Goal: Complete application form

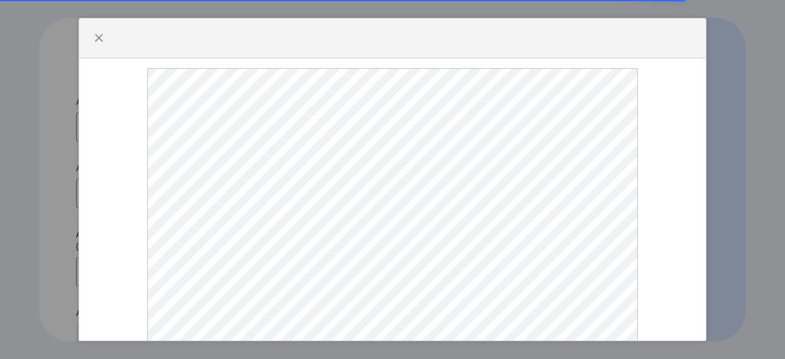
select select
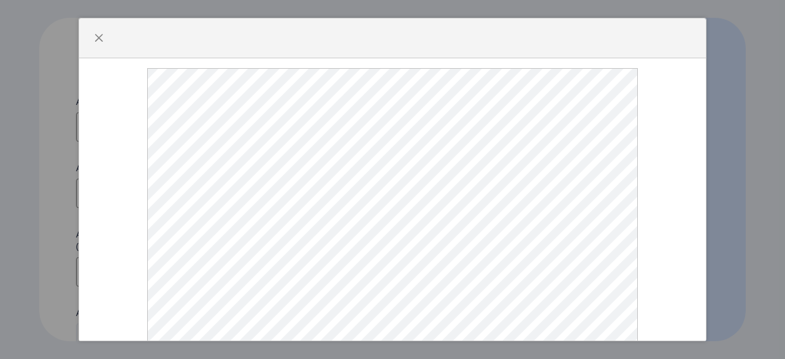
click at [114, 84] on div at bounding box center [392, 221] width 607 height 307
click at [693, 148] on div at bounding box center [392, 199] width 627 height 282
click at [95, 34] on span "button" at bounding box center [99, 38] width 10 height 10
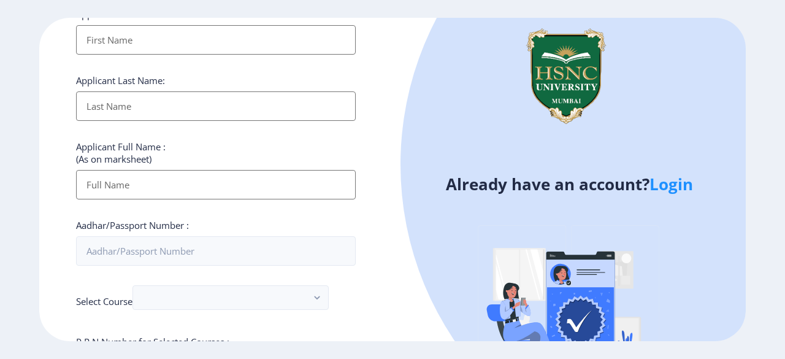
scroll to position [61, 0]
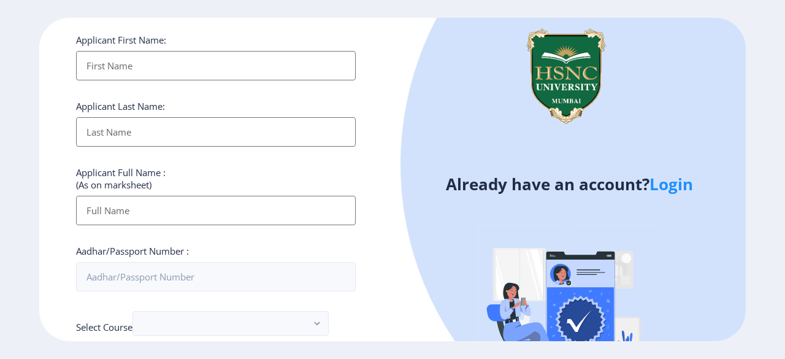
click at [162, 71] on input "Applicant First Name:" at bounding box center [216, 65] width 280 height 29
type input "Piyush"
type input "[PERSON_NAME]"
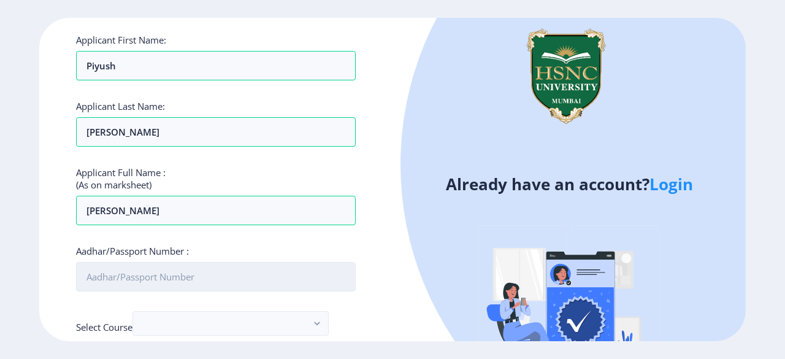
click at [153, 273] on input "Aadhar/Passport Number :" at bounding box center [216, 276] width 280 height 29
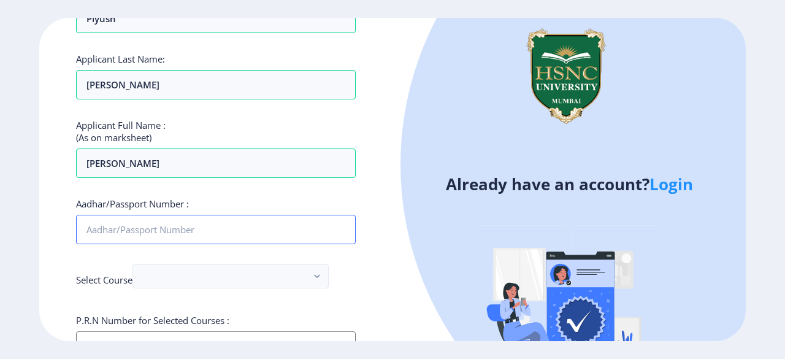
scroll to position [184, 0]
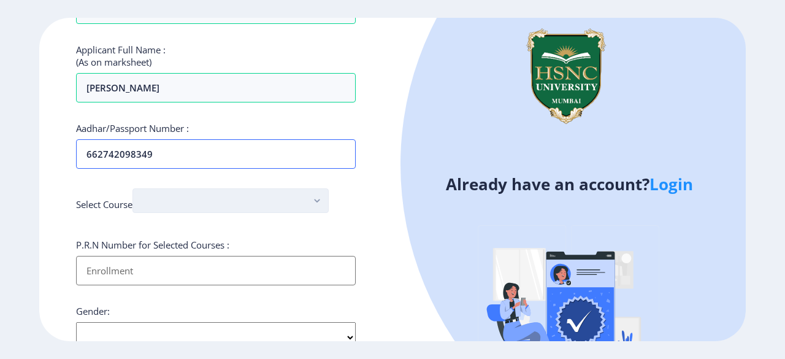
type input "662742098349"
click at [253, 197] on button "button" at bounding box center [230, 200] width 196 height 25
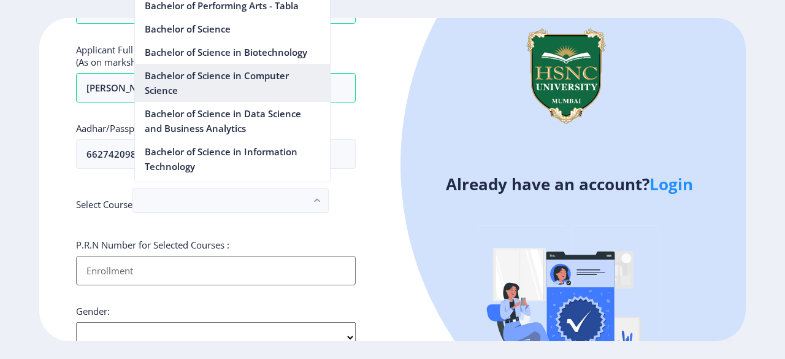
scroll to position [981, 0]
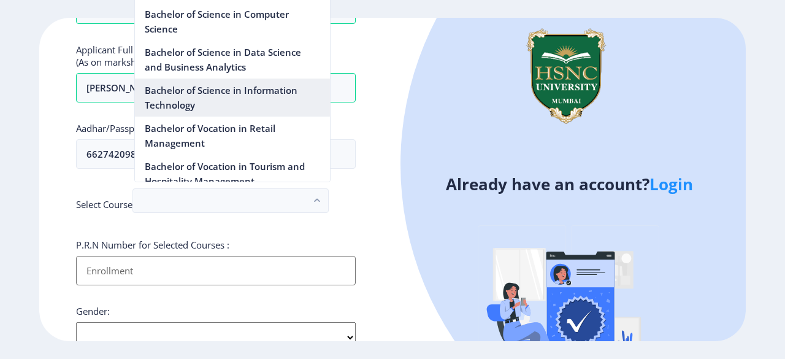
click at [229, 109] on nb-option "Bachelor of Science in Information Technology" at bounding box center [232, 97] width 195 height 38
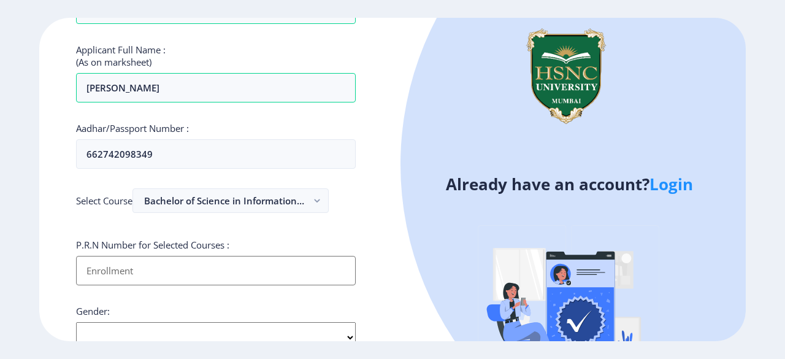
click at [199, 268] on input "Applicant First Name:" at bounding box center [216, 270] width 280 height 29
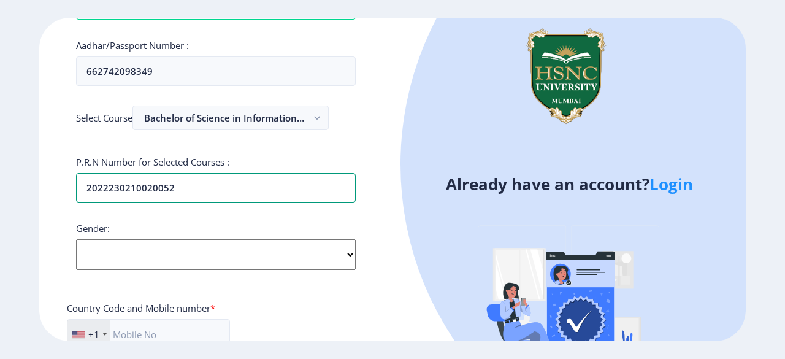
scroll to position [267, 0]
type input "2022230210020052"
click at [205, 250] on select "Select Gender [DEMOGRAPHIC_DATA] [DEMOGRAPHIC_DATA] Other" at bounding box center [216, 254] width 280 height 31
select select "[DEMOGRAPHIC_DATA]"
click at [76, 239] on select "Select Gender [DEMOGRAPHIC_DATA] [DEMOGRAPHIC_DATA] Other" at bounding box center [216, 254] width 280 height 31
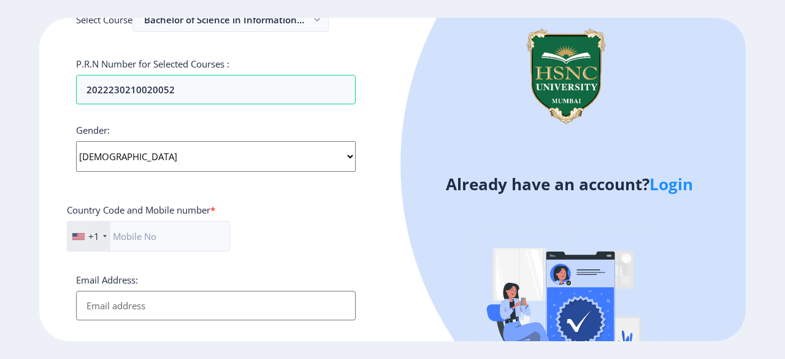
scroll to position [365, 0]
click at [97, 226] on div "+1" at bounding box center [88, 235] width 43 height 29
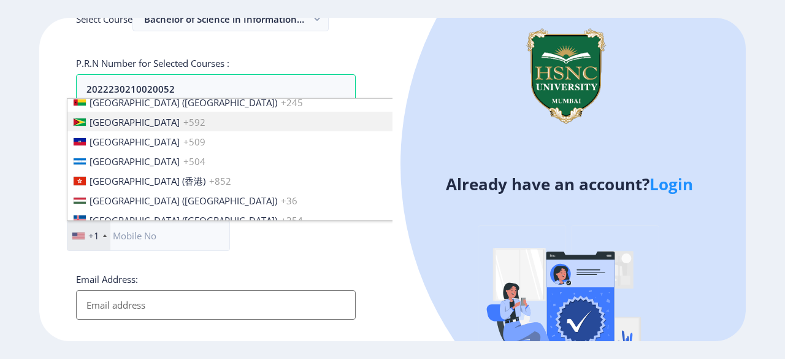
scroll to position [1820, 0]
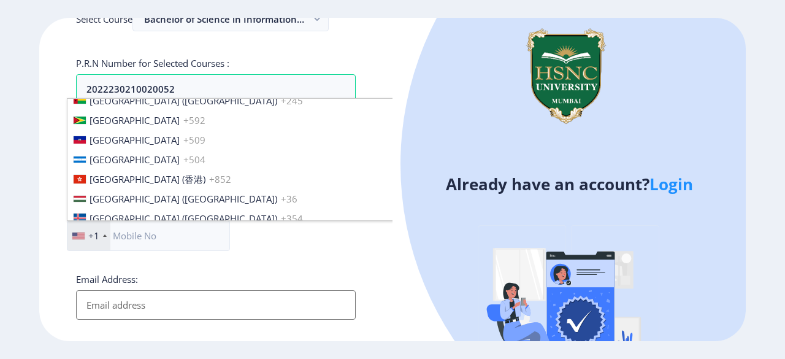
click at [281, 232] on span "+91" at bounding box center [289, 238] width 17 height 12
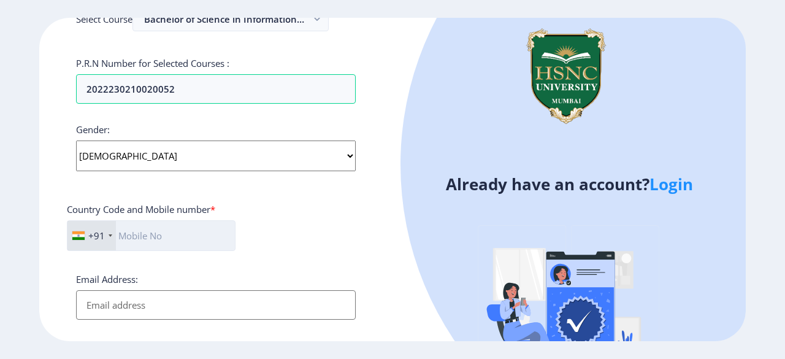
type input "8"
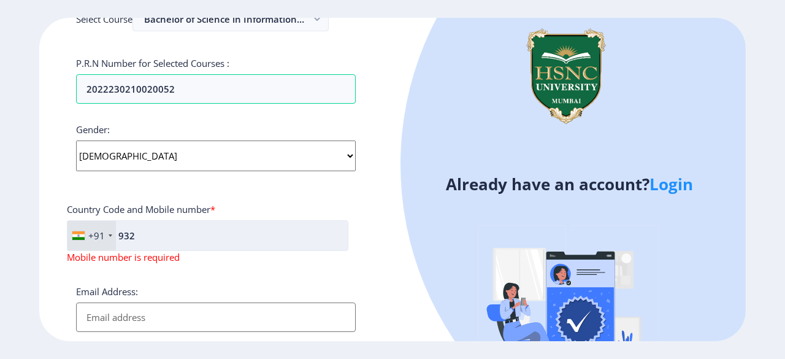
type input "9324529245"
type input "[EMAIL_ADDRESS][DOMAIN_NAME]"
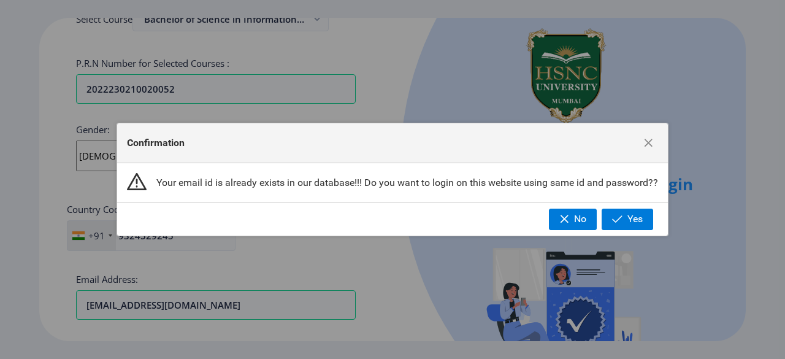
scroll to position [512, 0]
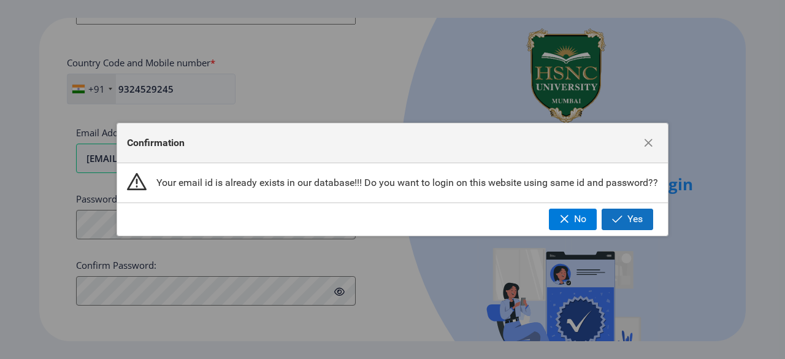
click at [633, 214] on span "Yes" at bounding box center [634, 218] width 15 height 11
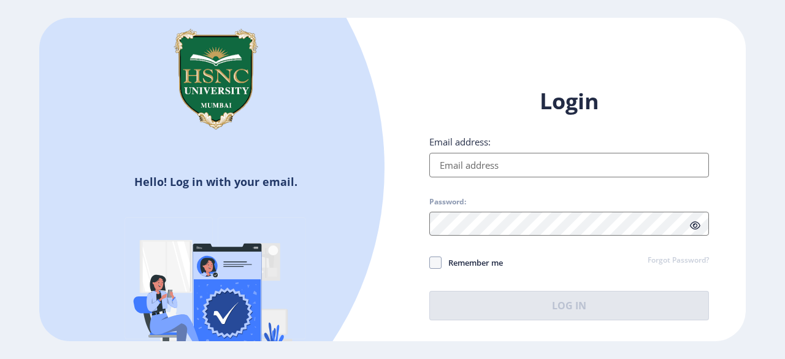
click at [527, 170] on input "Email address:" at bounding box center [569, 165] width 280 height 25
type input "[EMAIL_ADDRESS][DOMAIN_NAME]"
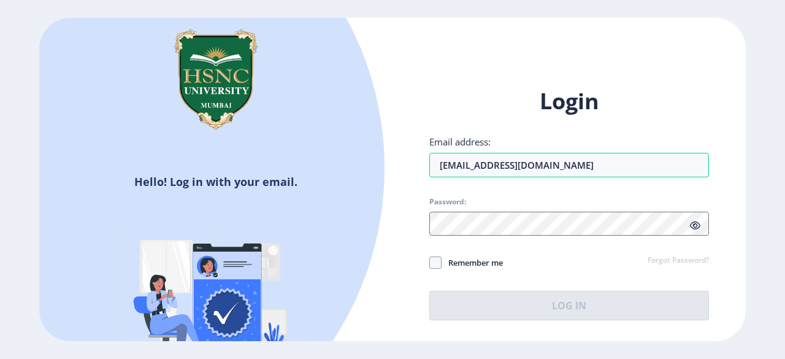
click at [677, 258] on link "Forgot Password?" at bounding box center [678, 260] width 61 height 11
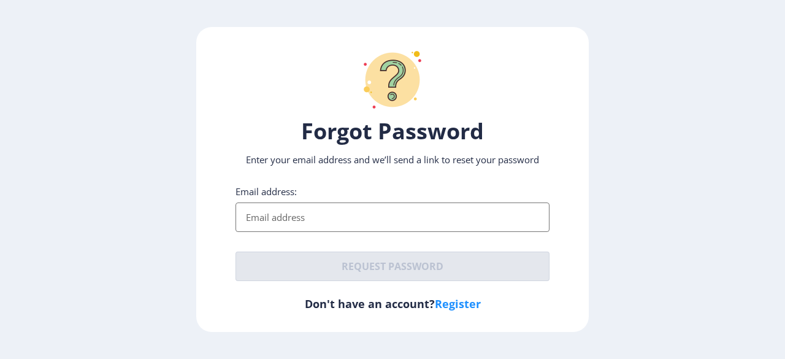
click at [291, 214] on input "Email address:" at bounding box center [392, 216] width 314 height 29
type input "[EMAIL_ADDRESS][DOMAIN_NAME]"
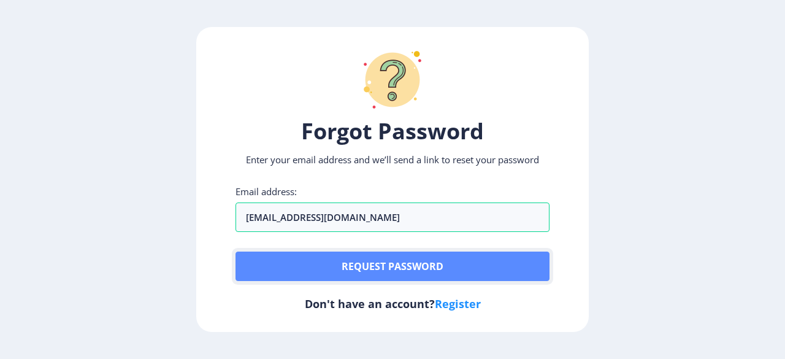
click at [357, 262] on button "Request password" at bounding box center [392, 265] width 314 height 29
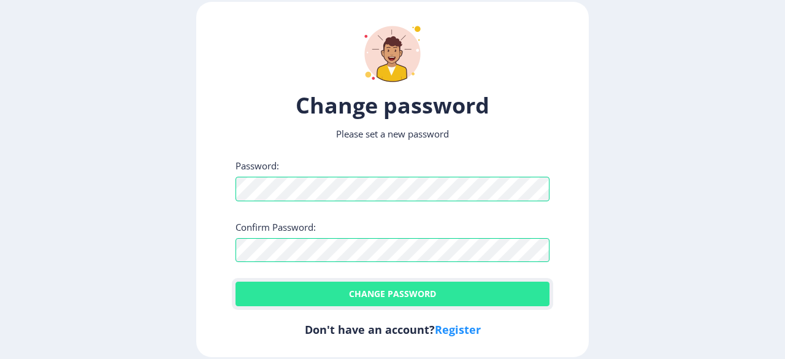
click at [374, 289] on button "Change password" at bounding box center [392, 293] width 314 height 25
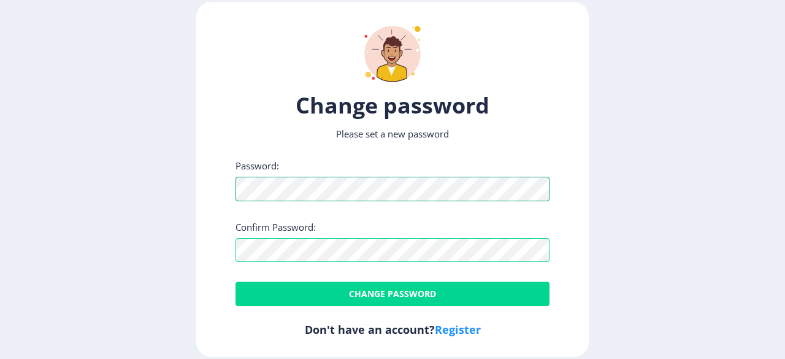
click at [222, 196] on div "Change password Please set a new password Password: Confirm Password: Change pa…" at bounding box center [392, 179] width 392 height 355
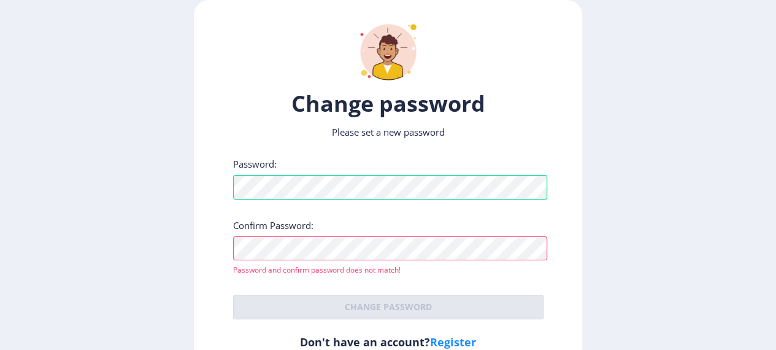
drag, startPoint x: 309, startPoint y: 272, endPoint x: 312, endPoint y: 261, distance: 10.9
click at [309, 271] on p "Password and confirm password does not match!" at bounding box center [388, 270] width 310 height 10
click at [273, 226] on label "Confirm Password:" at bounding box center [273, 225] width 80 height 12
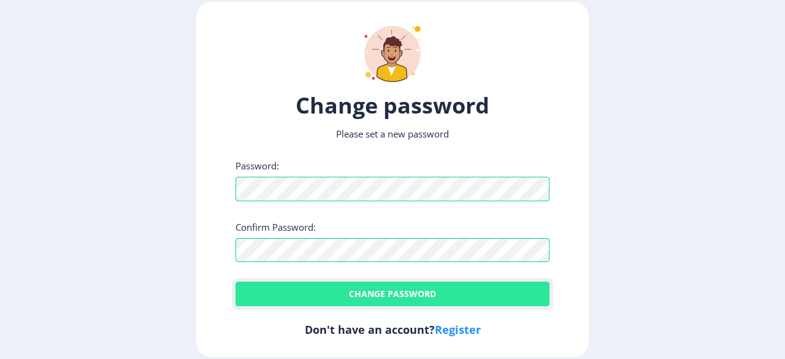
click at [350, 289] on button "Change password" at bounding box center [392, 293] width 314 height 25
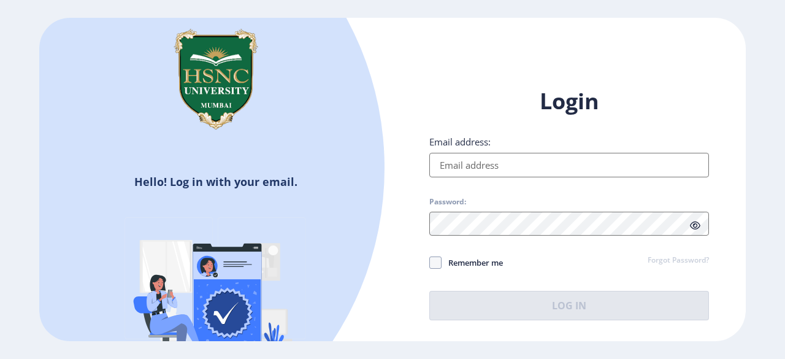
click at [532, 165] on input "Email address:" at bounding box center [569, 165] width 280 height 25
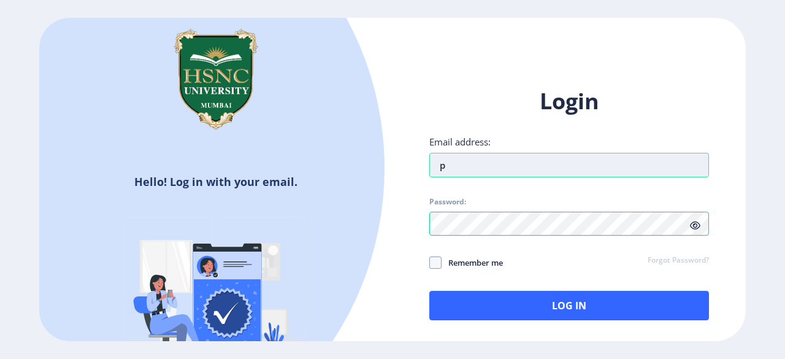
type input "[EMAIL_ADDRESS][DOMAIN_NAME]"
click at [437, 264] on span at bounding box center [435, 262] width 12 height 12
click at [430, 263] on input "Remember me" at bounding box center [429, 262] width 1 height 1
checkbox input "true"
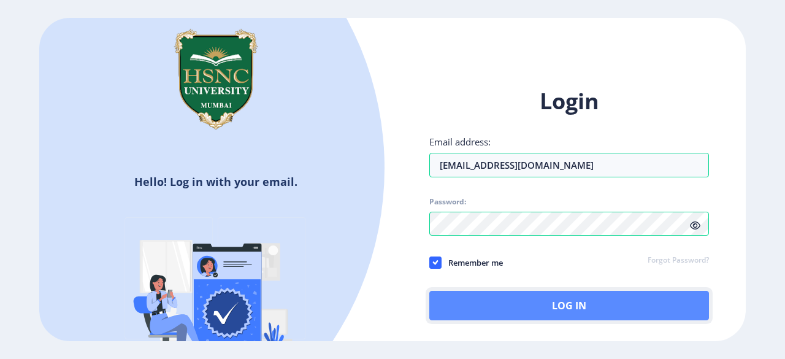
click at [495, 308] on button "Log In" at bounding box center [569, 305] width 280 height 29
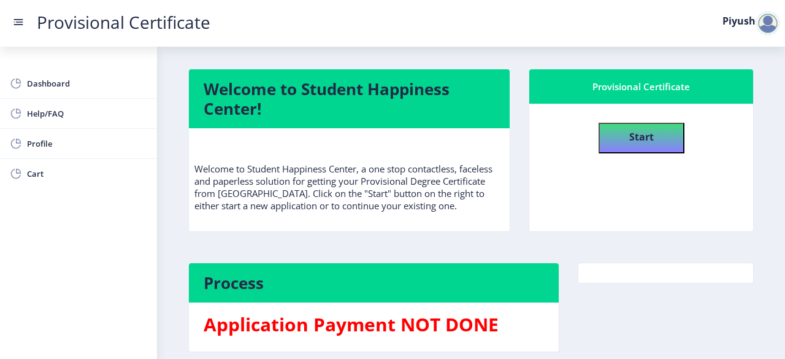
click at [435, 158] on p "Welcome to Student Happiness Center, a one stop contactless, faceless and paper…" at bounding box center [349, 175] width 310 height 74
click at [632, 142] on b "Start" at bounding box center [641, 136] width 25 height 13
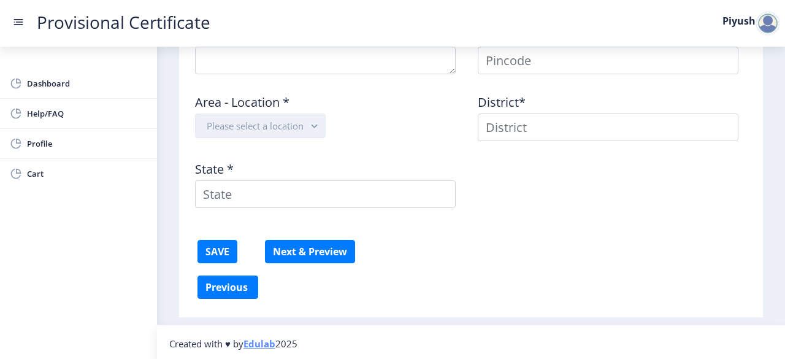
scroll to position [778, 0]
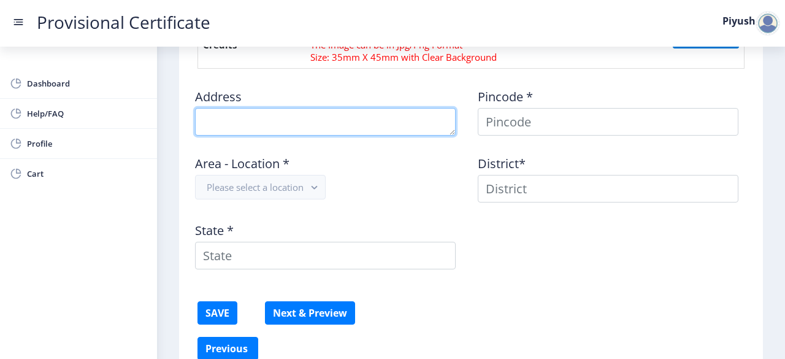
click at [309, 124] on textarea at bounding box center [325, 122] width 261 height 28
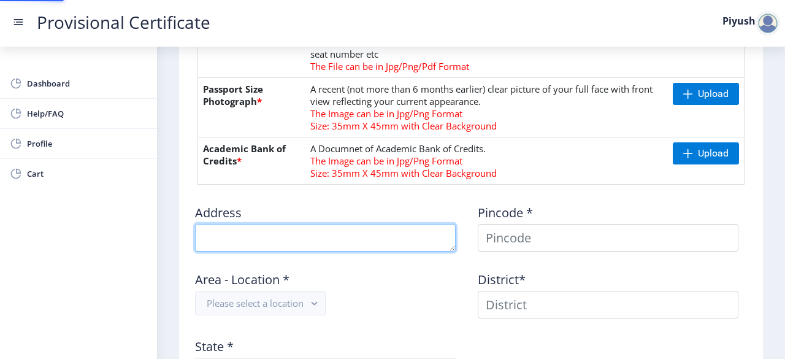
scroll to position [655, 0]
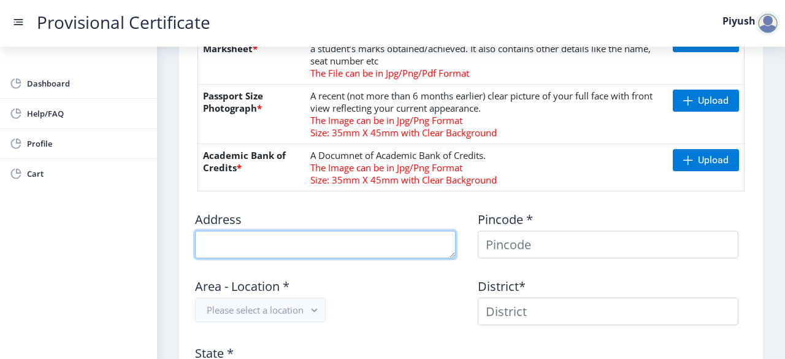
type textarea "Naraindas complex flat no 307 near super market shivaji chowk ulhasnagar 3"
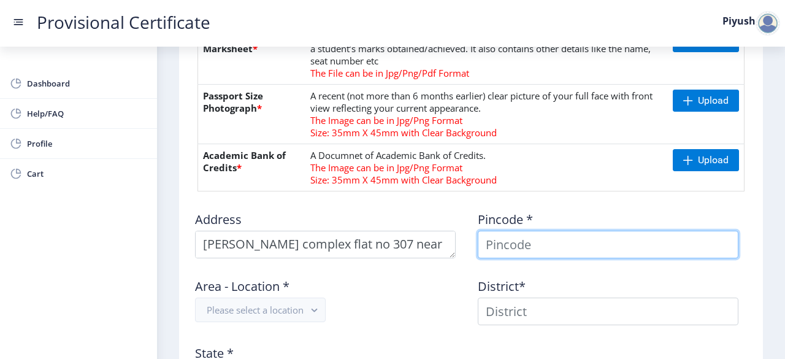
type input "Piyush"
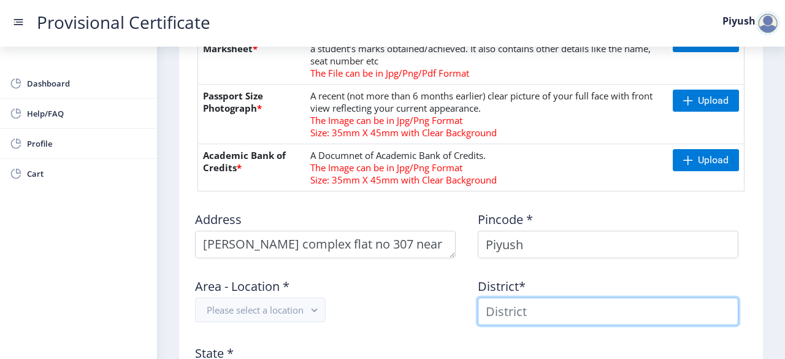
type input "Piyush"
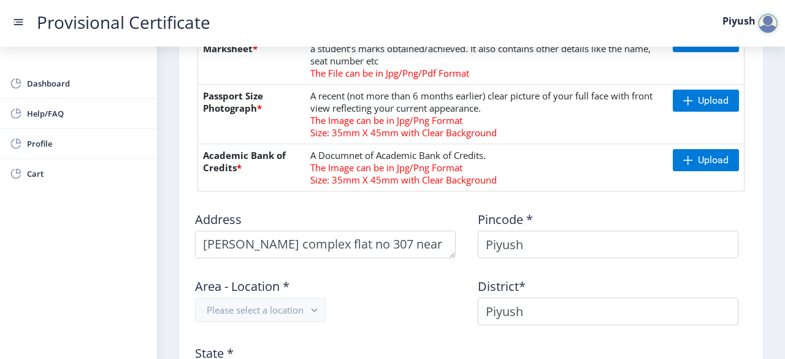
type input "Maharashtra"
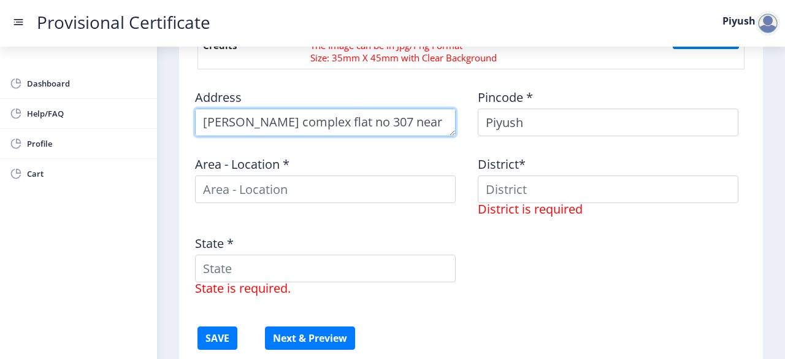
scroll to position [778, 0]
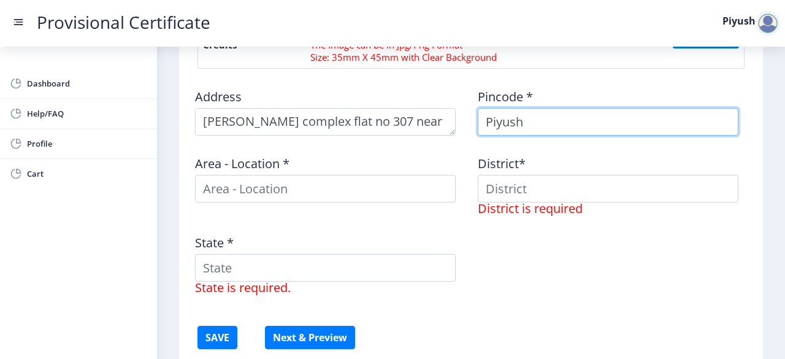
drag, startPoint x: 540, startPoint y: 124, endPoint x: 460, endPoint y: 121, distance: 79.8
click at [460, 121] on div "Address Pincode * Piyush Area - Location * District* District is required State…" at bounding box center [470, 190] width 565 height 225
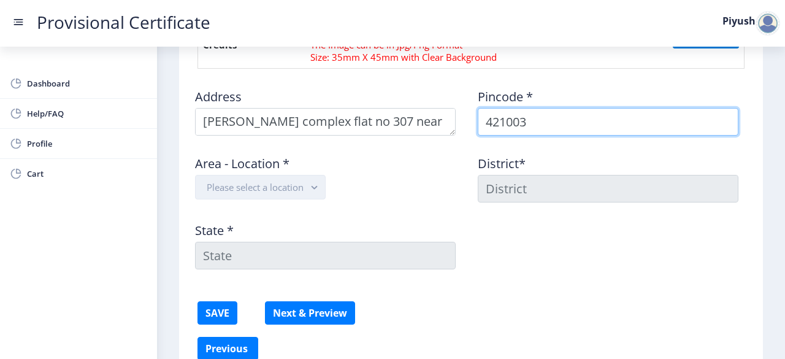
type input "421003"
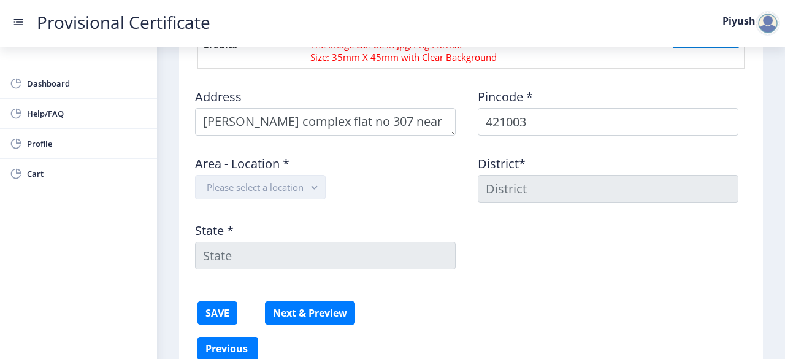
click at [315, 191] on rect "button" at bounding box center [314, 187] width 14 height 14
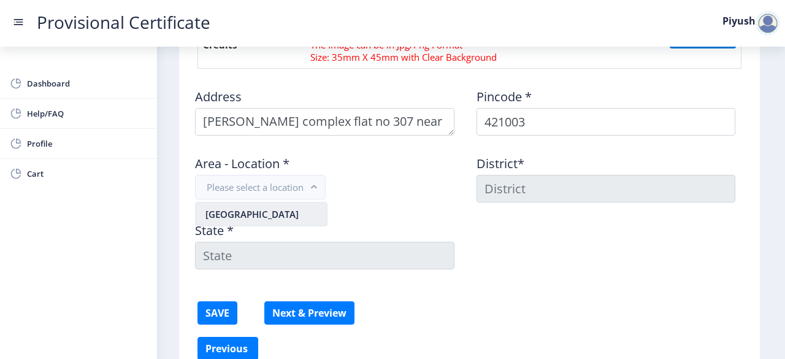
click at [302, 215] on nb-option "Ulhasnagar Station RD" at bounding box center [261, 213] width 131 height 23
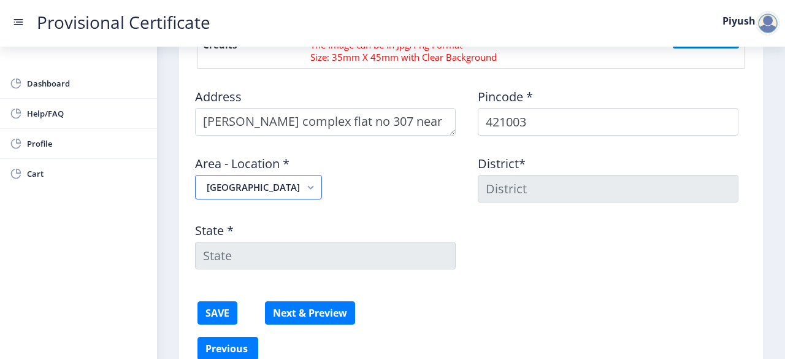
type input "THANE"
type input "Maharashtra"
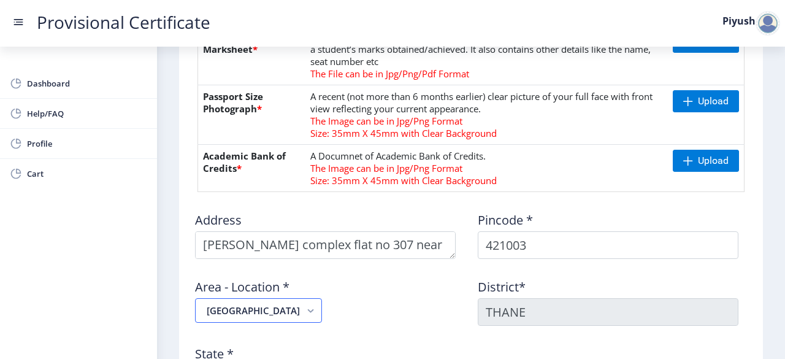
scroll to position [736, 0]
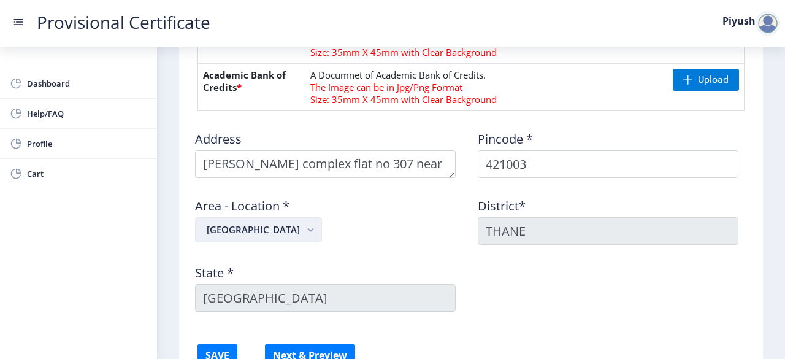
click at [310, 226] on rect "button" at bounding box center [311, 230] width 14 height 14
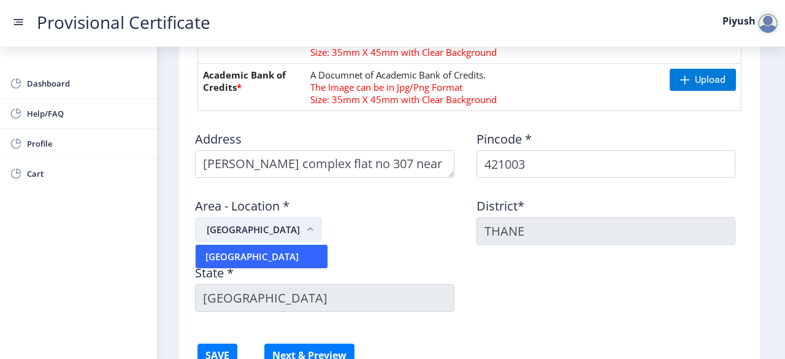
click at [310, 226] on rect "button" at bounding box center [311, 230] width 14 height 14
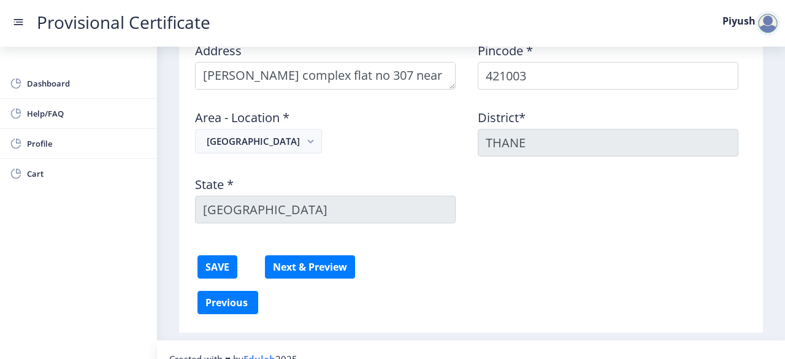
scroll to position [839, 0]
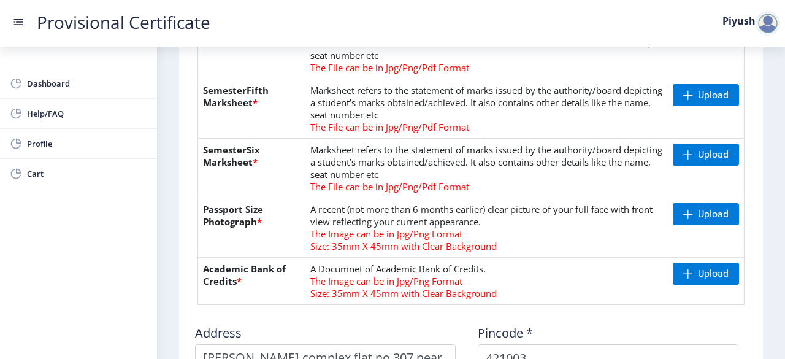
scroll to position [533, 0]
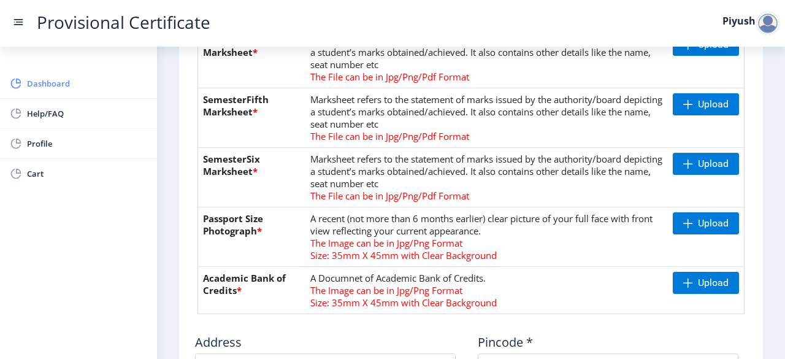
click at [146, 89] on span "Dashboard" at bounding box center [87, 83] width 120 height 15
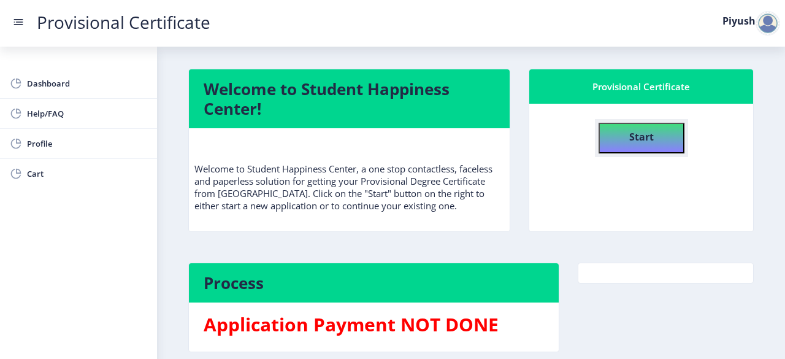
click at [629, 140] on b "Start" at bounding box center [641, 136] width 25 height 13
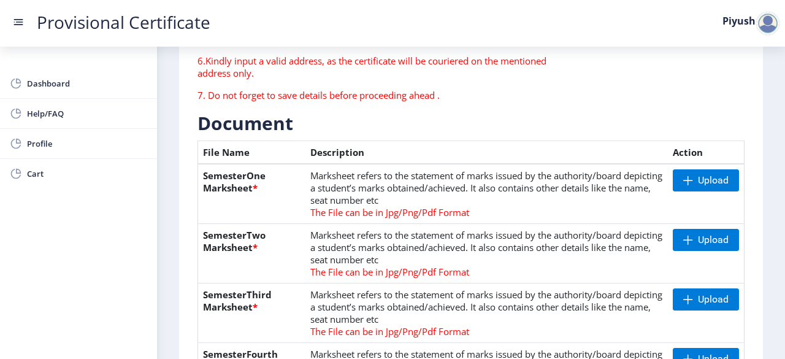
scroll to position [245, 0]
